Goal: Find specific page/section: Find specific page/section

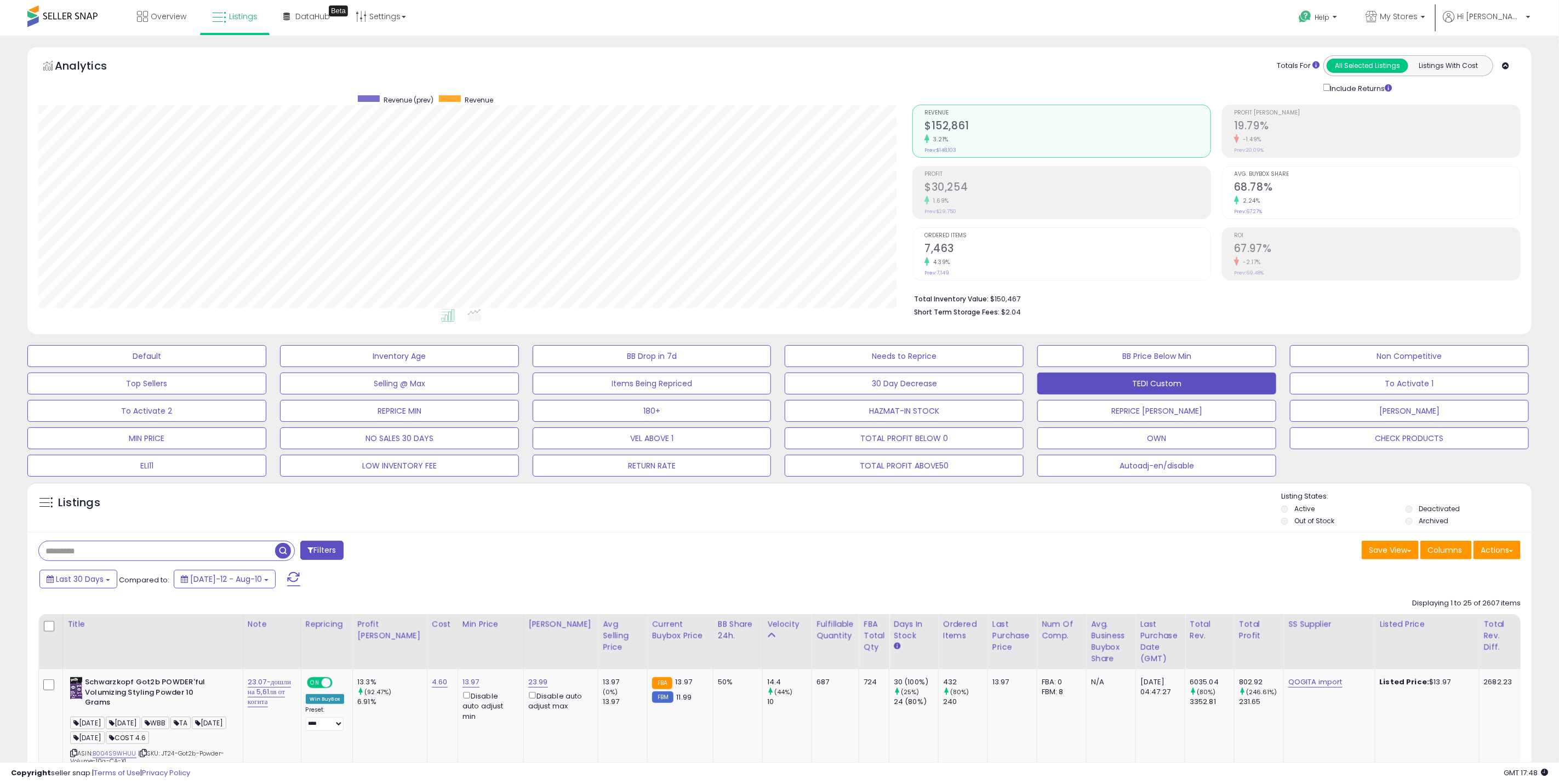
click at [1243, 370] on div "Default Inventory Age BB Drop in 7d Needs to Reprice BB Price Below Min Non Com…" at bounding box center [779, 408] width 1531 height 137
click at [1243, 376] on button "To Activate 1" at bounding box center [1409, 384] width 239 height 22
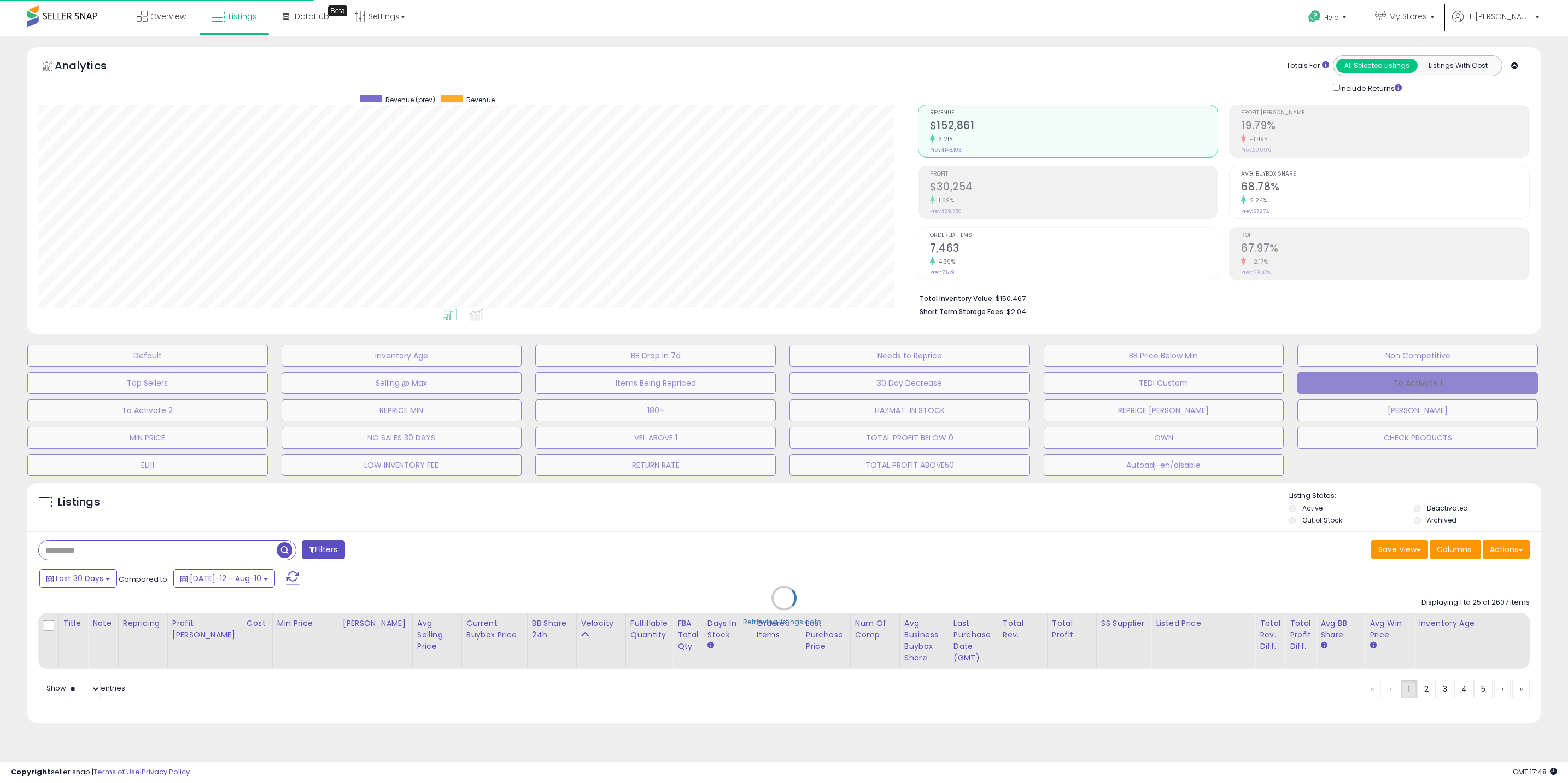
scroll to position [225, 879]
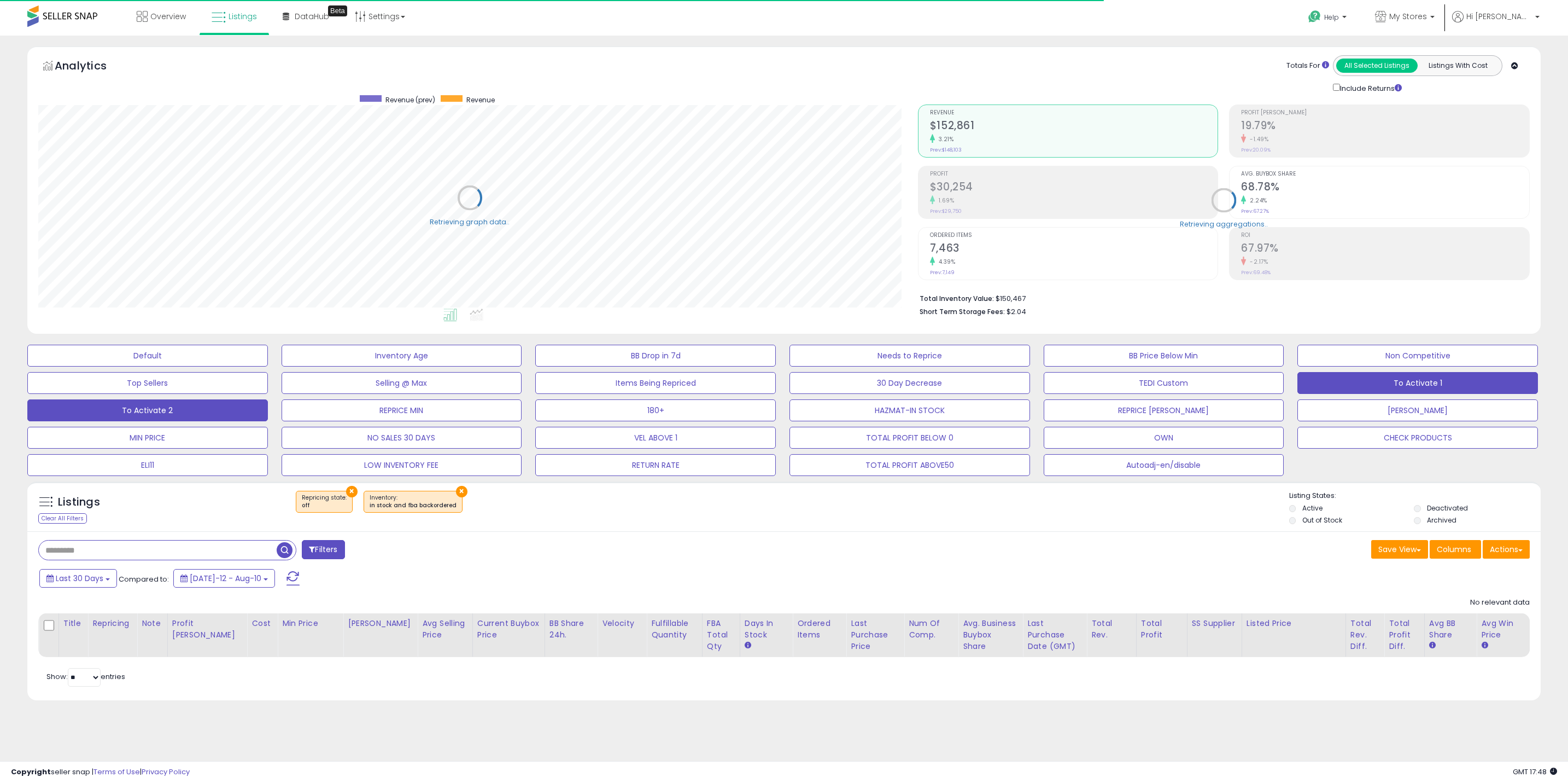
click at [169, 408] on button "To Activate 2" at bounding box center [147, 410] width 241 height 22
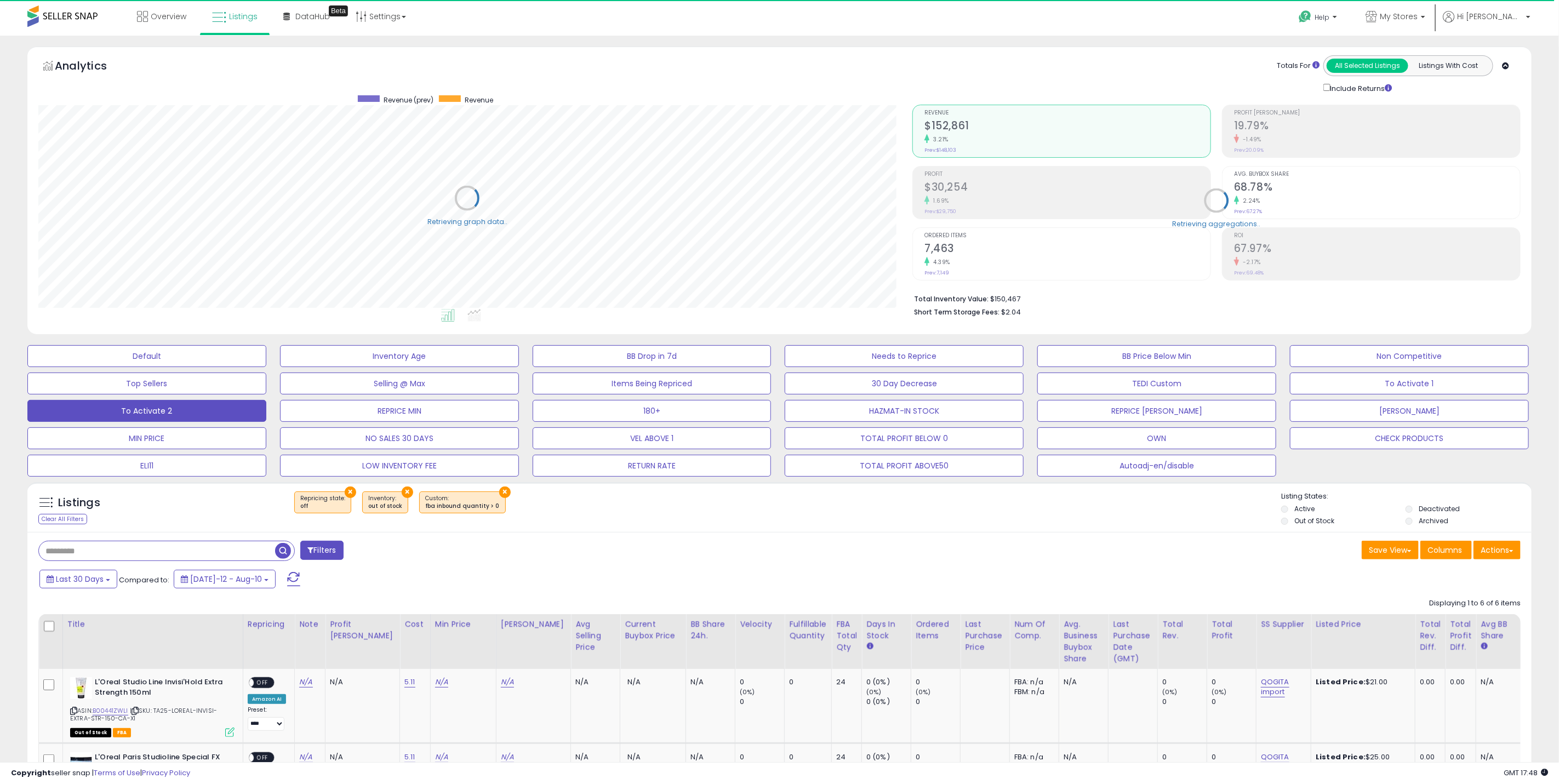
scroll to position [547433, 547066]
click at [1243, 13] on icon at bounding box center [1371, 17] width 12 height 12
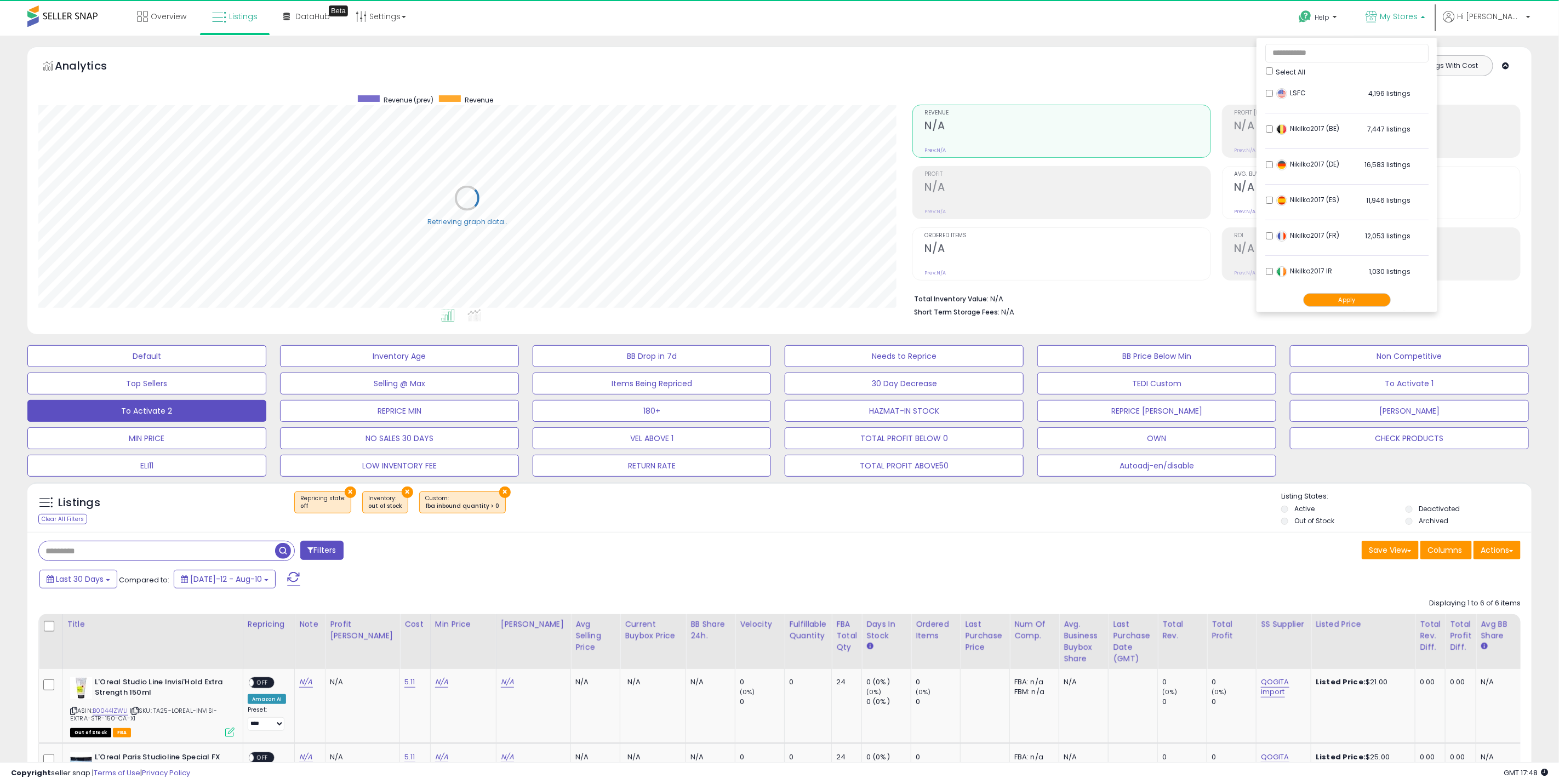
click at [1243, 94] on li "LSFC 4,196 listings" at bounding box center [1347, 96] width 163 height 34
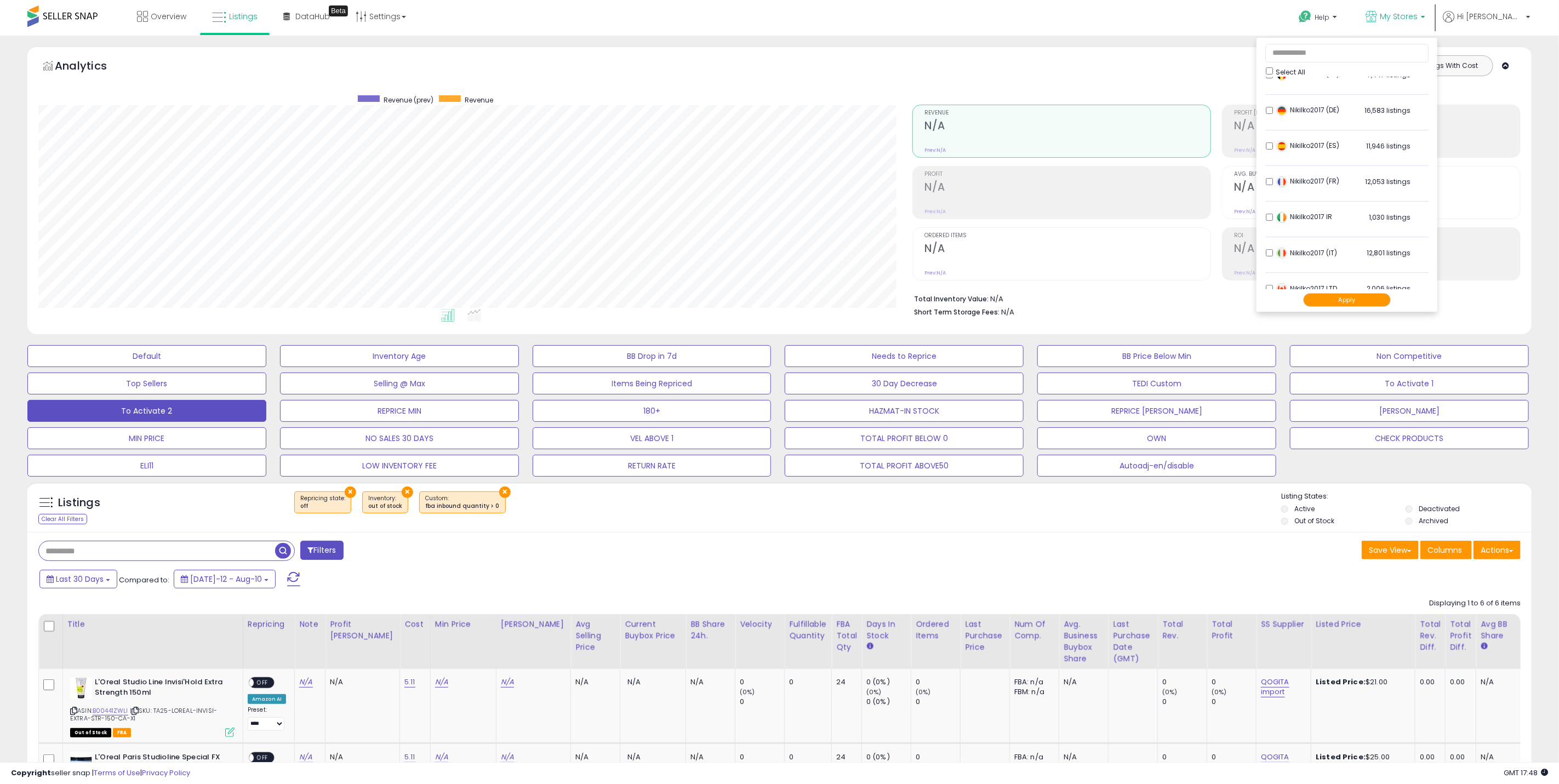
scroll to position [82, 0]
click at [1243, 302] on button "Apply" at bounding box center [1347, 300] width 88 height 13
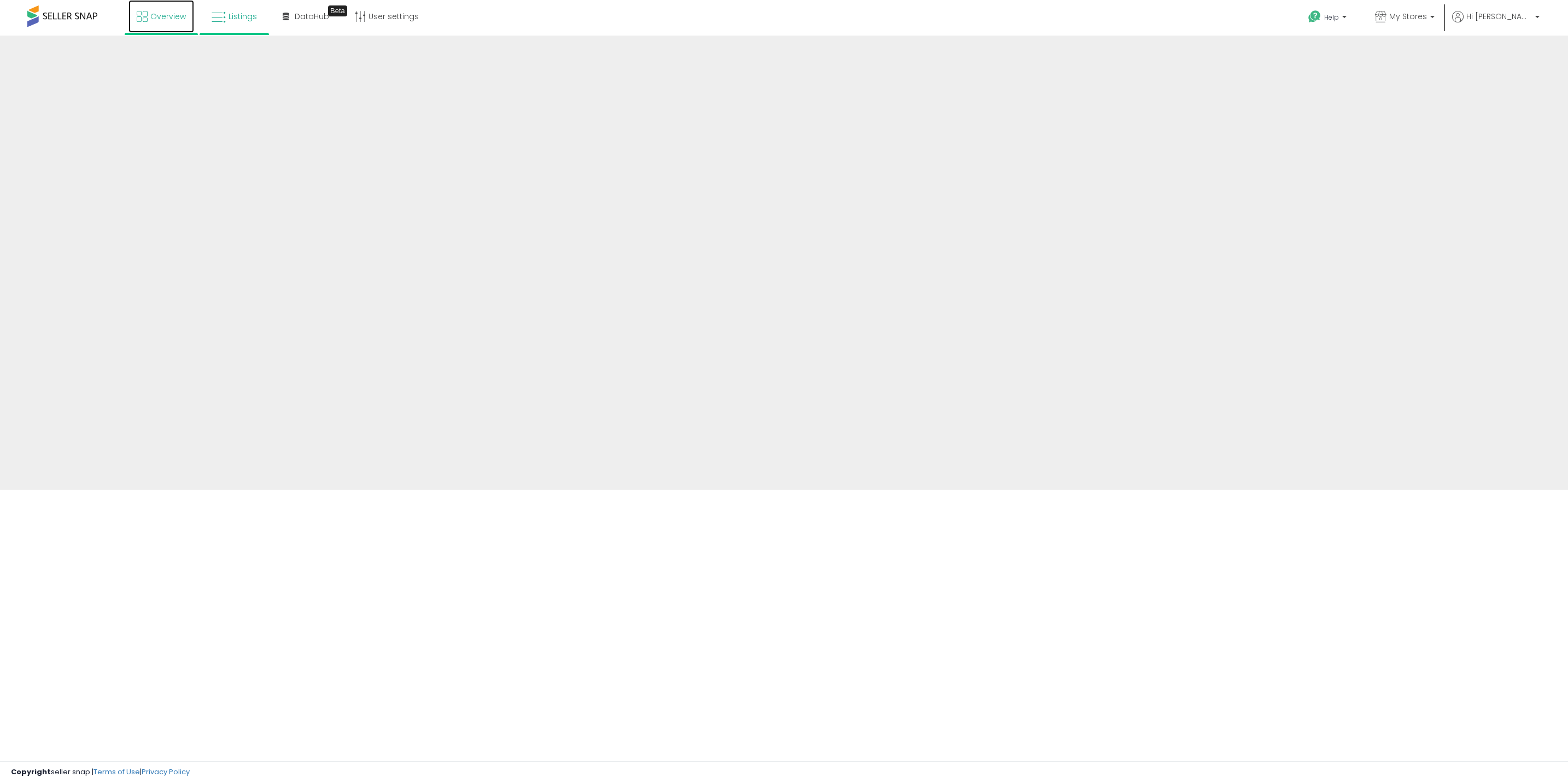
click at [156, 9] on link "Overview" at bounding box center [161, 17] width 65 height 33
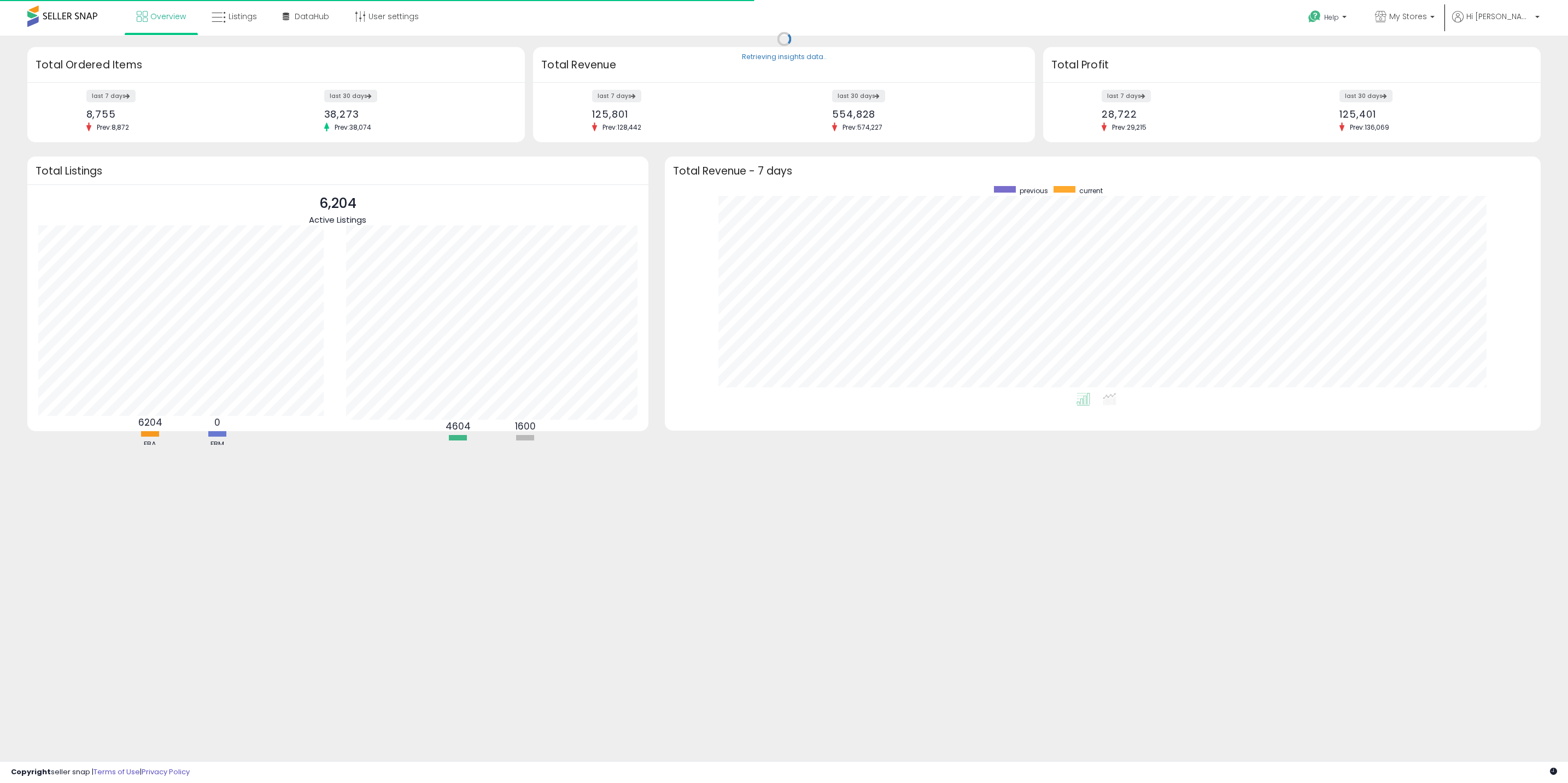
scroll to position [207, 854]
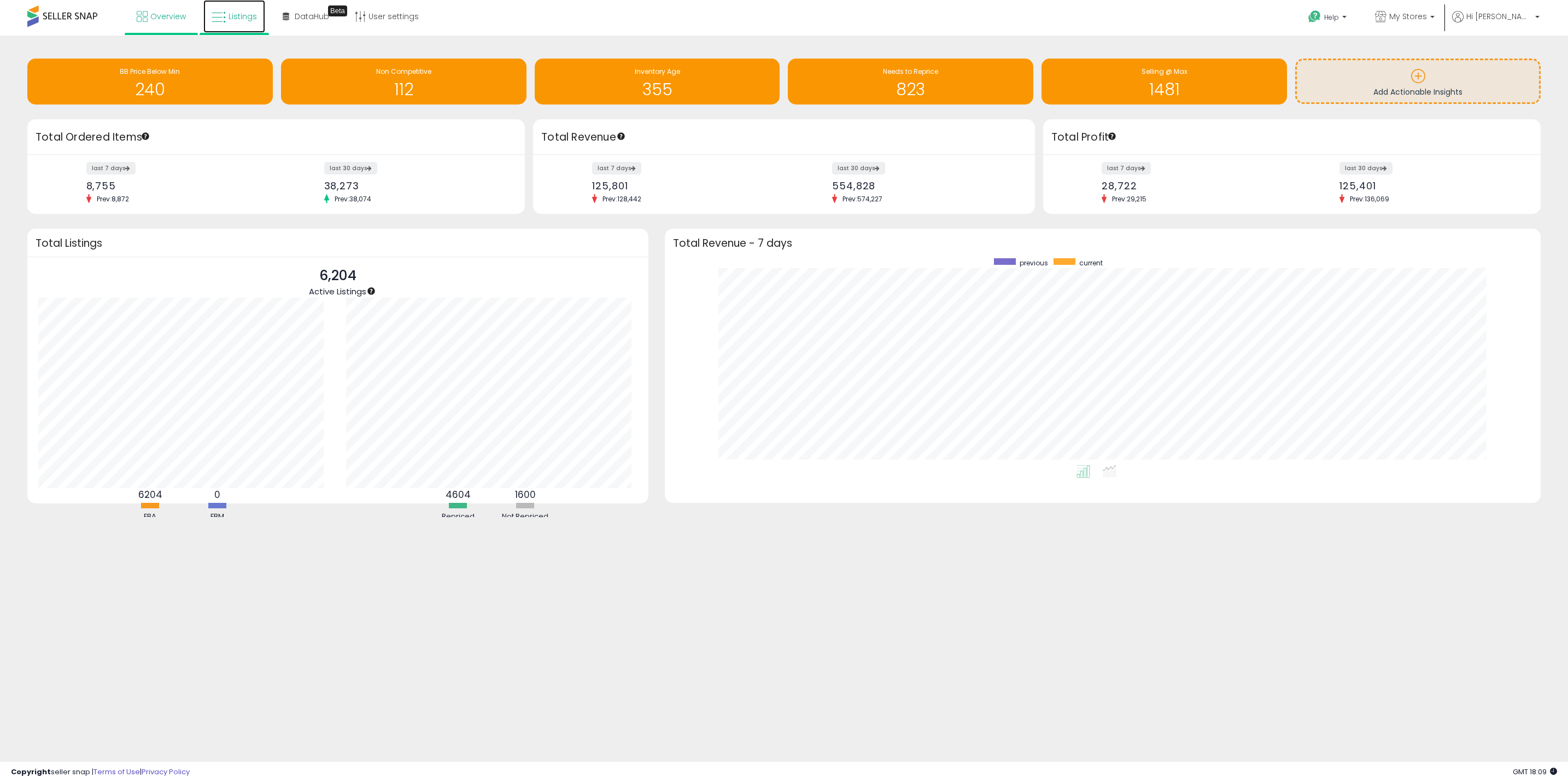
click at [207, 17] on link "Listings" at bounding box center [234, 17] width 62 height 33
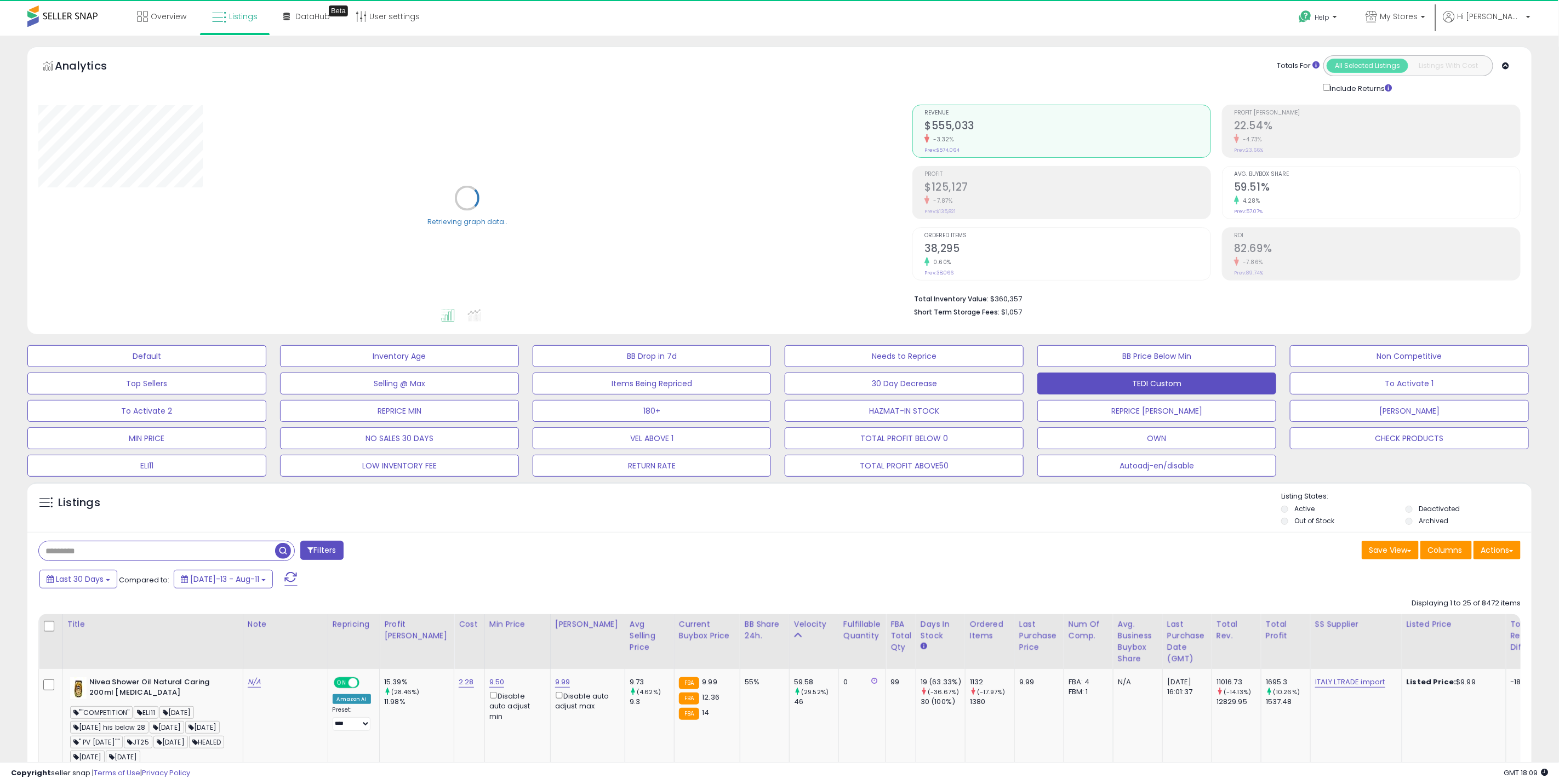
drag, startPoint x: 229, startPoint y: 562, endPoint x: 105, endPoint y: 554, distance: 124.3
click at [105, 554] on input "text" at bounding box center [156, 550] width 236 height 19
paste input "**********"
type input "**********"
click at [433, 558] on span "button" at bounding box center [430, 550] width 16 height 16
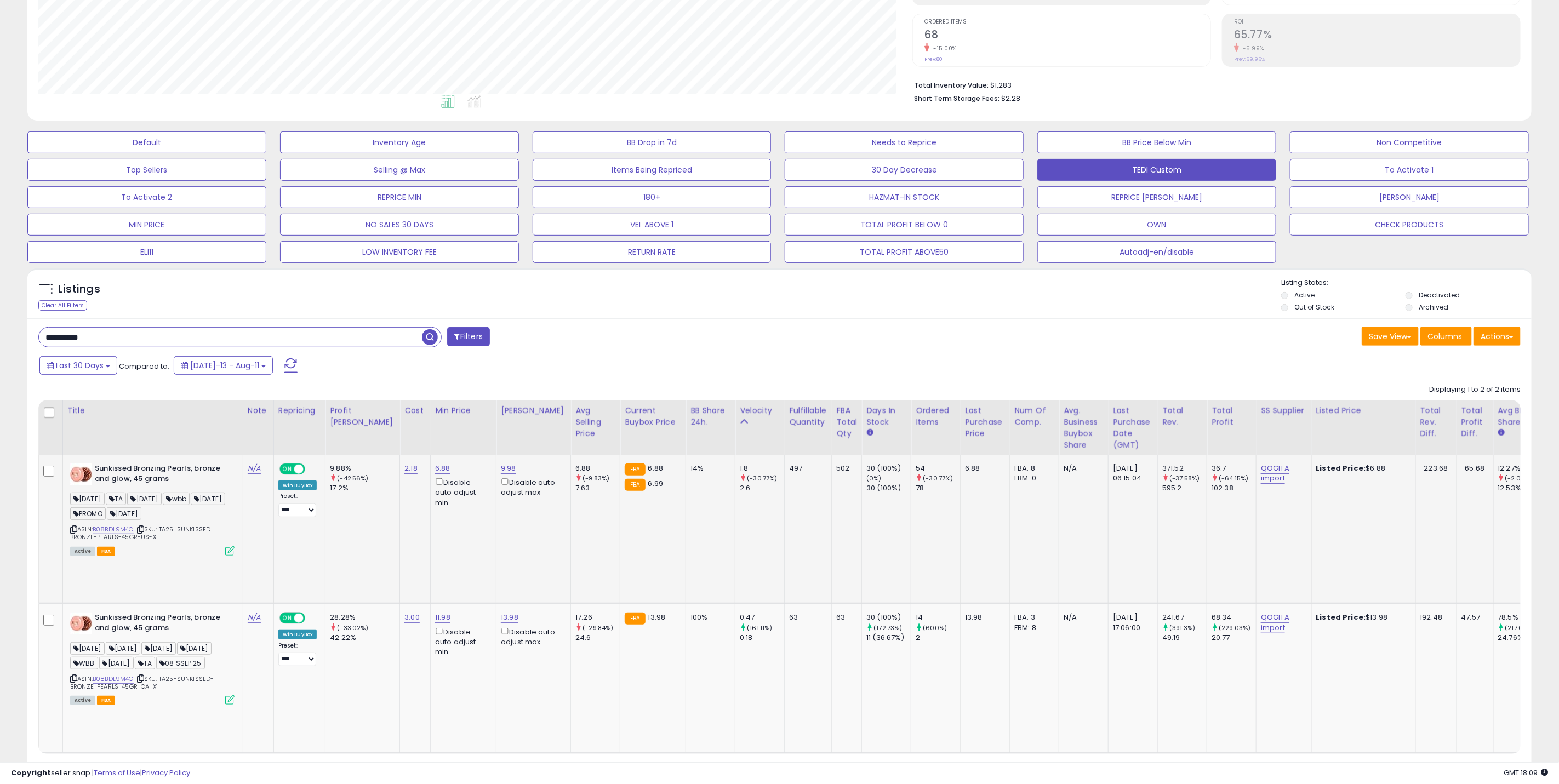
scroll to position [225, 875]
